Goal: Find specific page/section: Find specific page/section

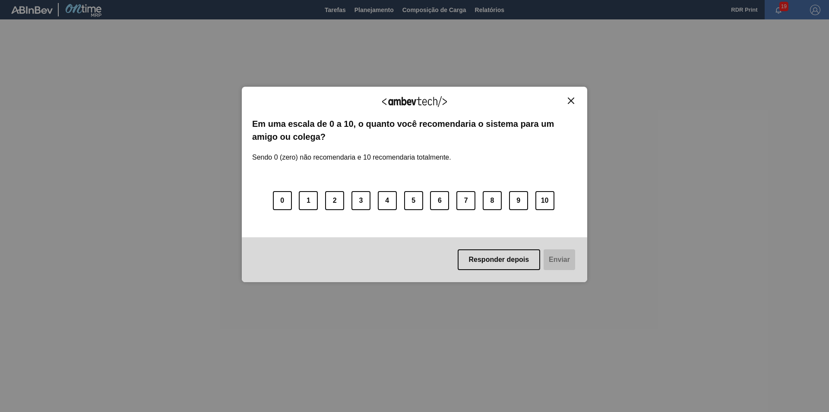
click at [571, 99] on img "Close" at bounding box center [571, 101] width 6 height 6
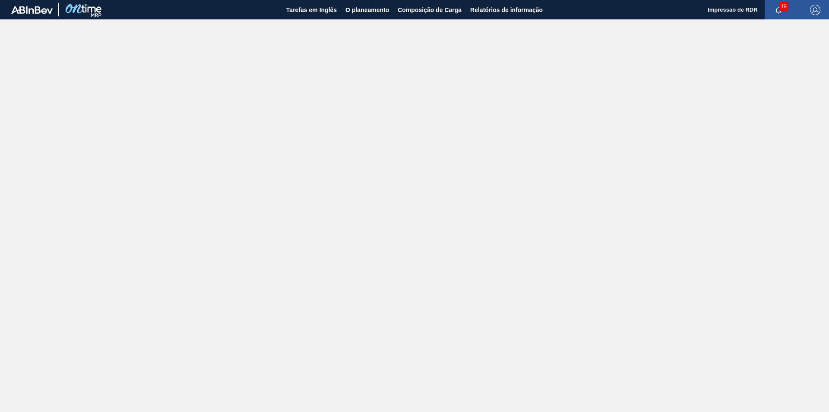
click at [779, 6] on span "19" at bounding box center [783, 6] width 9 height 9
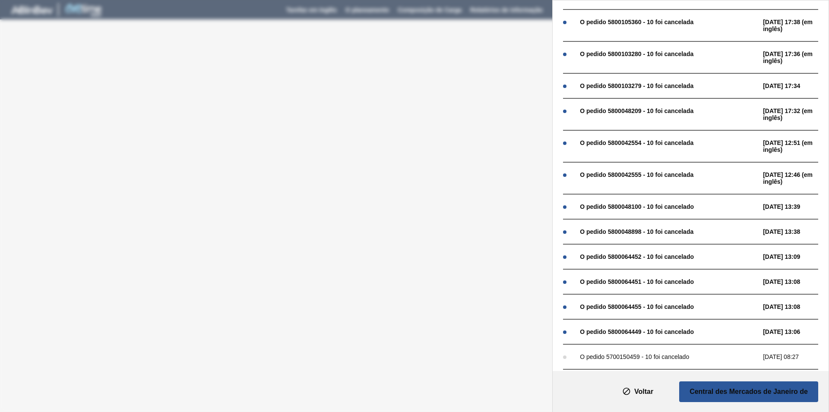
scroll to position [256, 0]
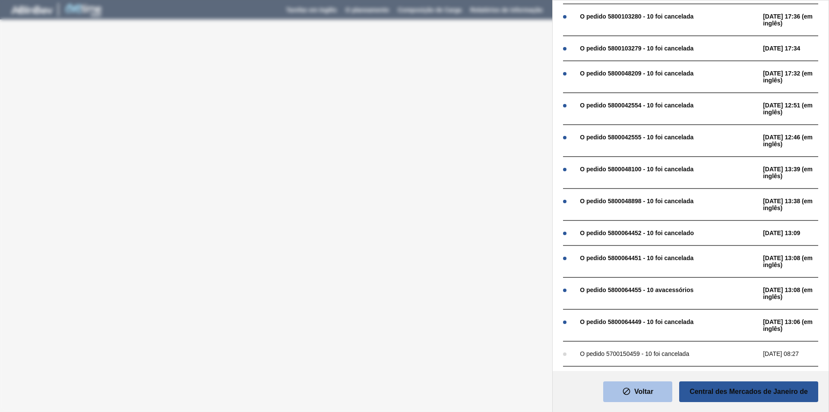
click at [649, 397] on button "Voltar" at bounding box center [637, 392] width 69 height 21
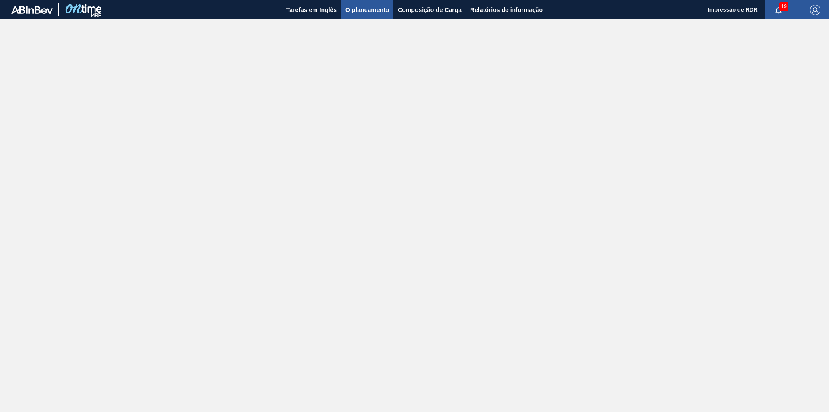
click at [363, 12] on span "O planeamento" at bounding box center [367, 10] width 44 height 10
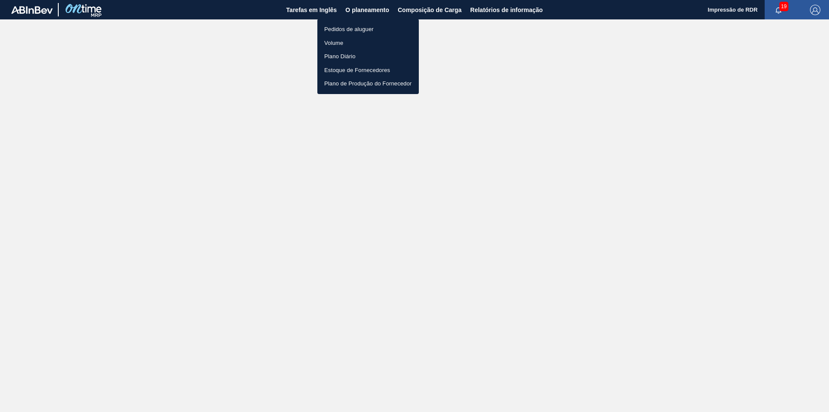
click at [303, 9] on div at bounding box center [414, 206] width 829 height 412
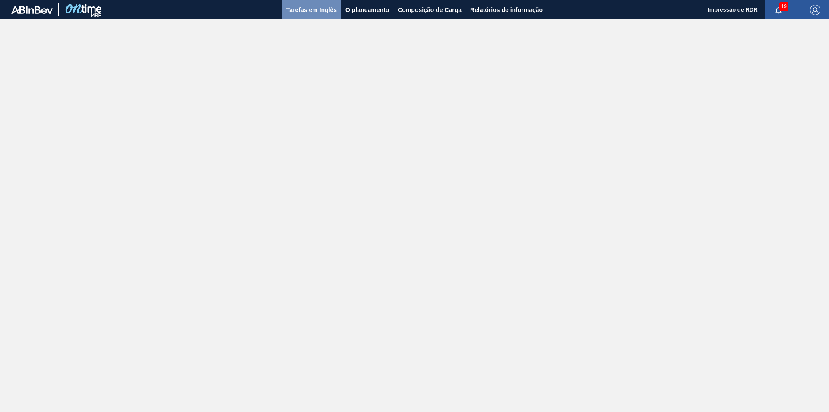
click at [302, 13] on span "Tarefas em Inglês" at bounding box center [311, 10] width 50 height 10
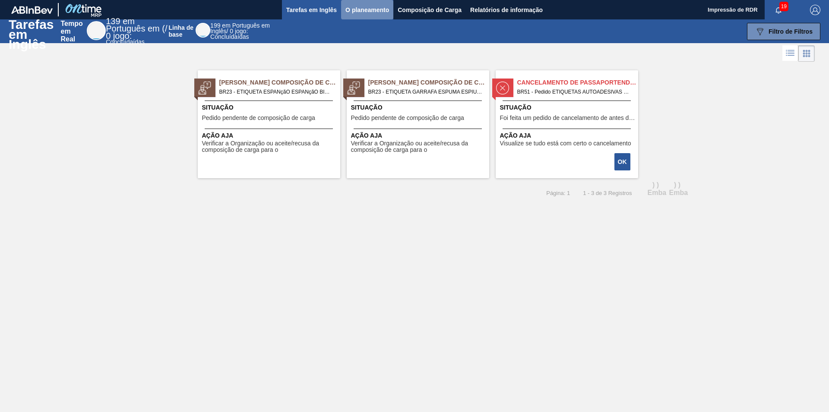
click at [365, 6] on span "O planeamento" at bounding box center [367, 10] width 44 height 10
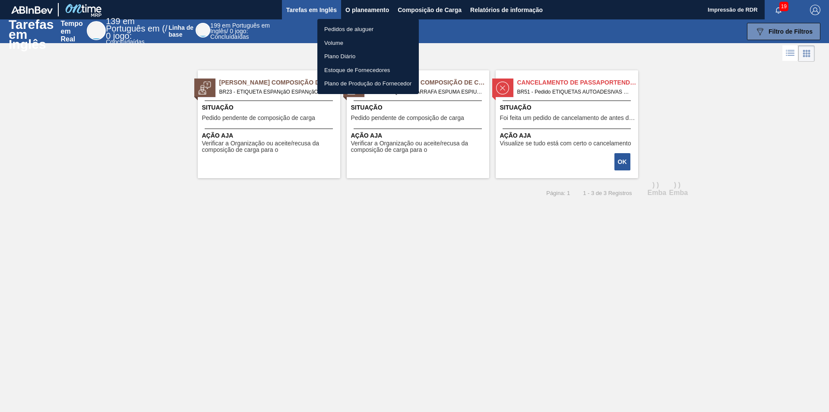
click at [436, 13] on div at bounding box center [414, 206] width 829 height 412
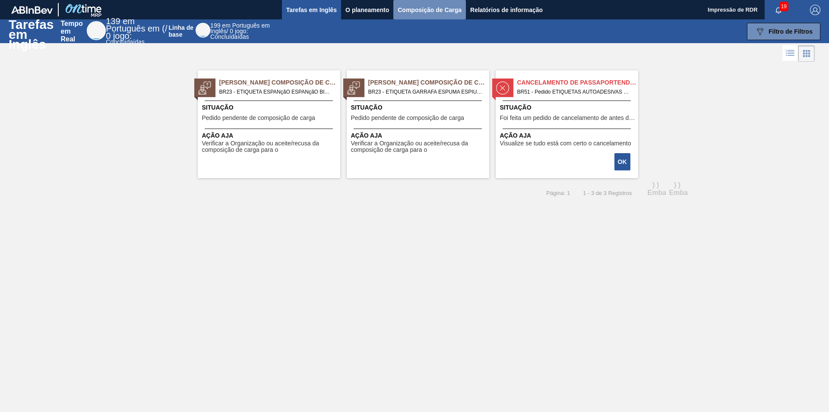
click at [431, 9] on span "Composição de Carga" at bounding box center [429, 10] width 64 height 10
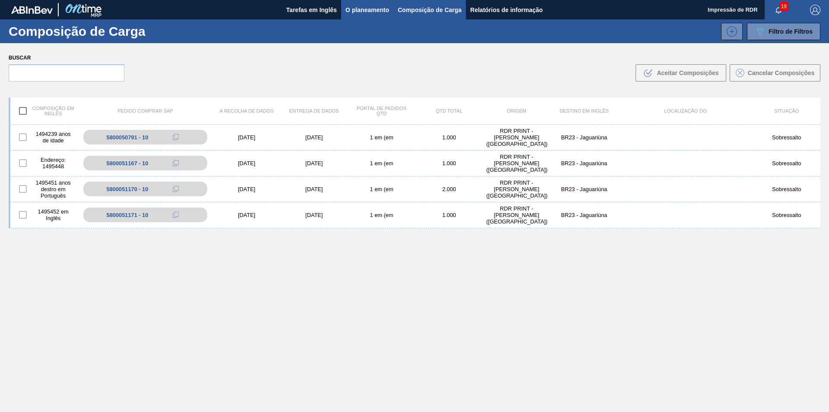
click at [354, 8] on span "O planeamento" at bounding box center [367, 10] width 44 height 10
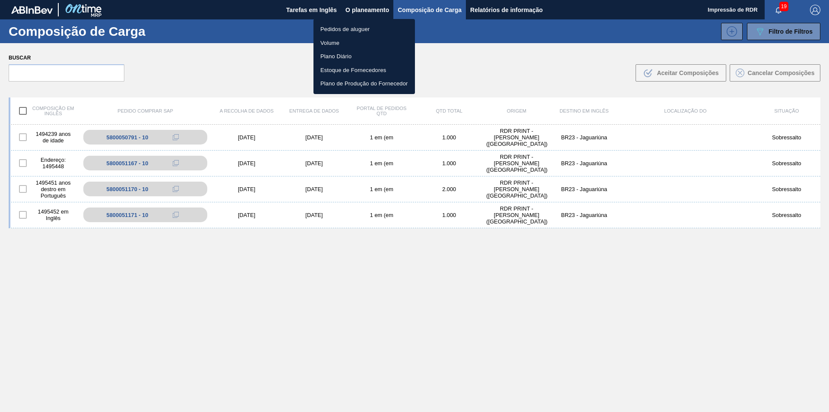
click at [338, 30] on li "Pedidos de aluguer" at bounding box center [363, 29] width 101 height 14
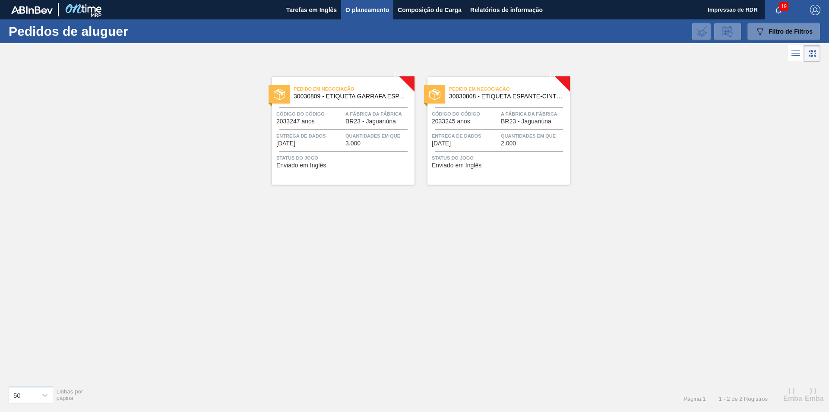
click at [416, 249] on div "! - A este - Pedido em Negociação 30030809 - ETIQUETA GARRAFA ESPANHO BIB 6L Có…" at bounding box center [414, 221] width 829 height 315
click at [634, 172] on div "! - A este - Pedido em Negociação 30030809 - ETIQUETA GARRAFA ESPANHO BIB 6L Có…" at bounding box center [414, 221] width 829 height 315
click at [424, 8] on span "Composição de Carga" at bounding box center [429, 10] width 64 height 10
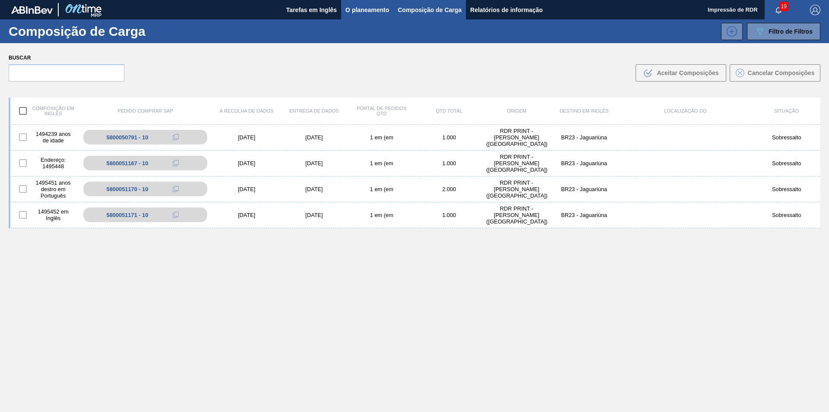
click at [372, 9] on span "O planeamento" at bounding box center [367, 10] width 44 height 10
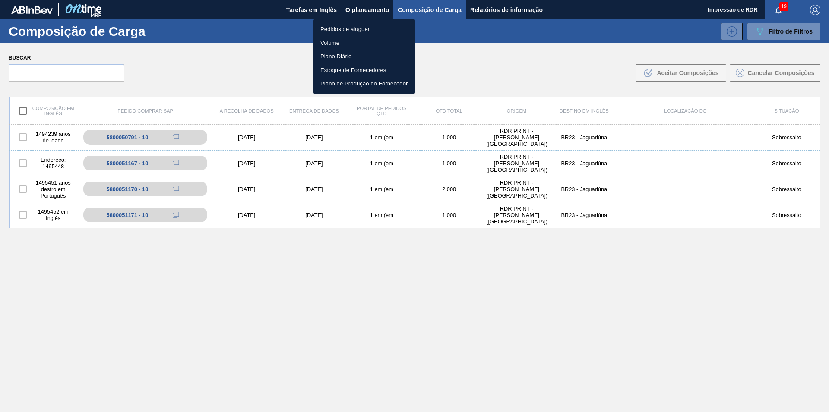
click at [363, 29] on li "Pedidos de aluguer" at bounding box center [363, 29] width 101 height 14
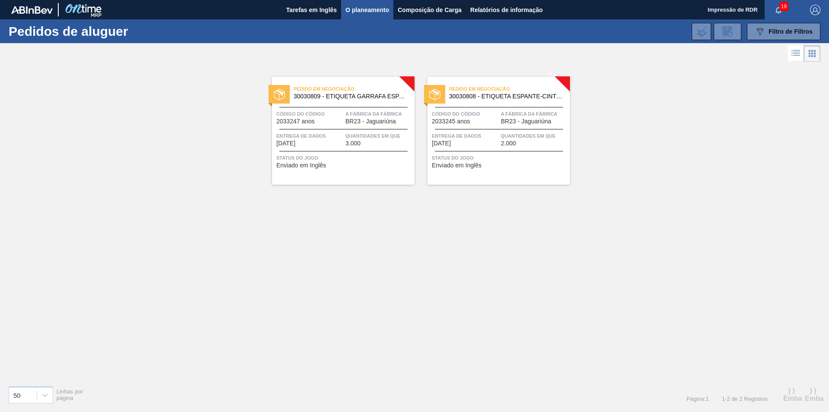
click at [312, 239] on div "! - A este - Pedido em Negociação 30030809 - ETIQUETA GARRAFA ESPANHO BIB 6L Có…" at bounding box center [414, 221] width 829 height 315
click at [246, 280] on div "! - A este - Pedido em Negociação 30030809 - ETIQUETA GARRAFA ESPANHO BIB 6L Có…" at bounding box center [414, 221] width 829 height 315
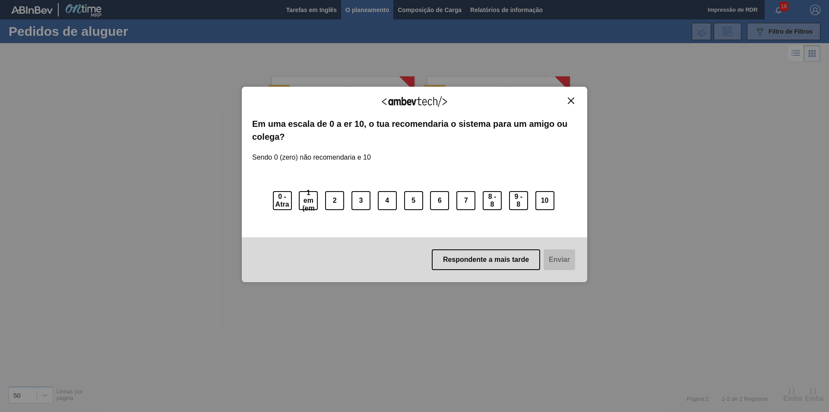
click at [574, 100] on img "Fechar" at bounding box center [571, 101] width 6 height 6
